Goal: Find specific page/section: Locate item on page

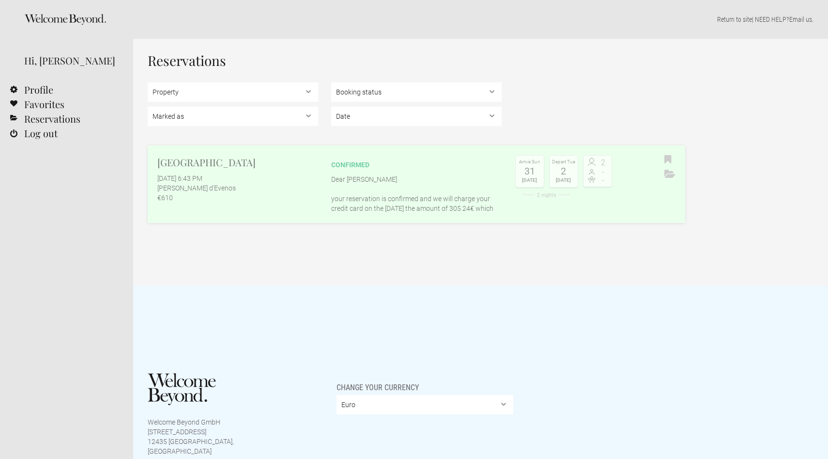
click at [209, 162] on h2 "[GEOGRAPHIC_DATA]" at bounding box center [237, 162] width 161 height 15
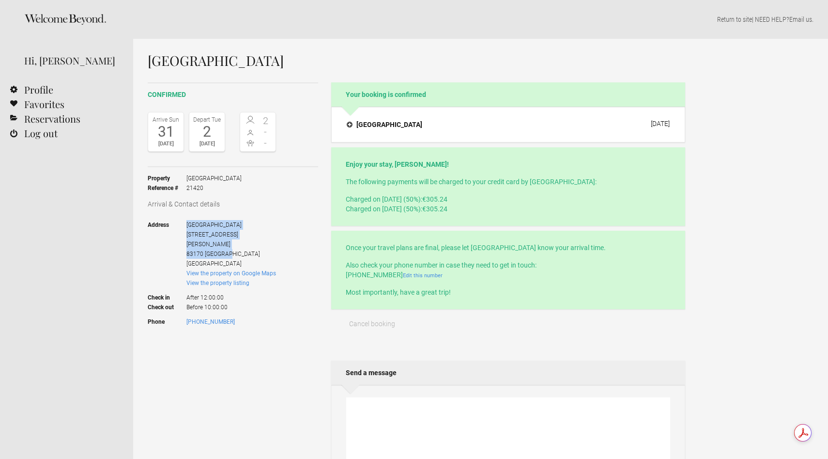
drag, startPoint x: 187, startPoint y: 222, endPoint x: 234, endPoint y: 248, distance: 53.5
click at [234, 248] on span "[GEOGRAPHIC_DATA][STREET_ADDRESS]" at bounding box center [231, 244] width 90 height 48
copy span "[GEOGRAPHIC_DATA][STREET_ADDRESS]"
